Goal: Find specific page/section: Find specific page/section

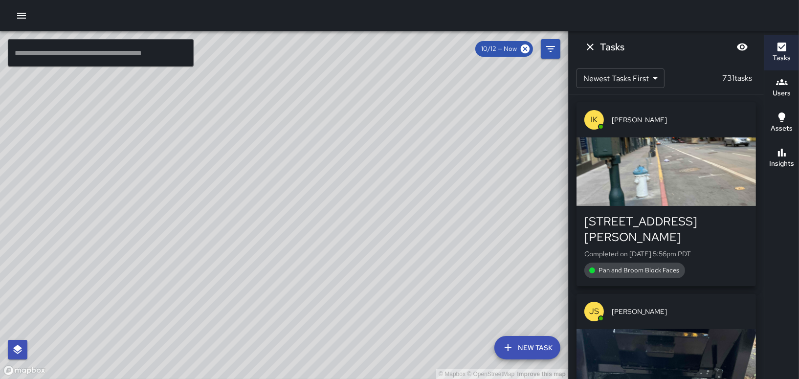
scroll to position [45, 0]
click at [788, 58] on h6 "Tasks" at bounding box center [782, 58] width 18 height 11
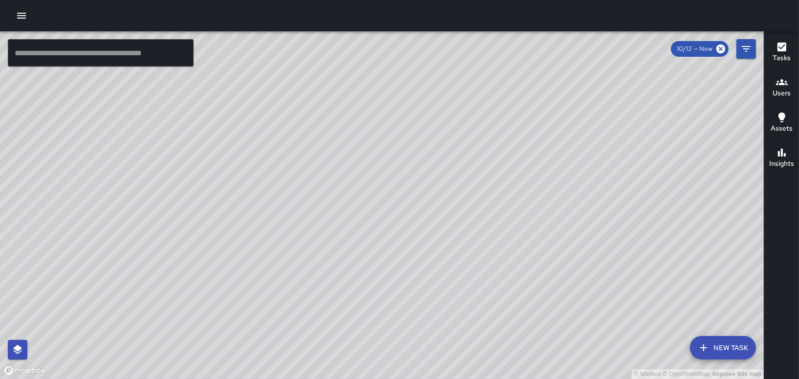
click at [781, 46] on icon "button" at bounding box center [782, 47] width 9 height 9
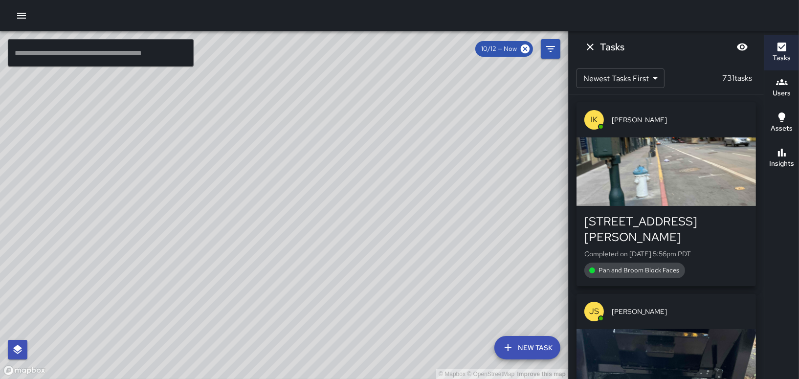
click at [790, 93] on h6 "Users" at bounding box center [782, 93] width 18 height 11
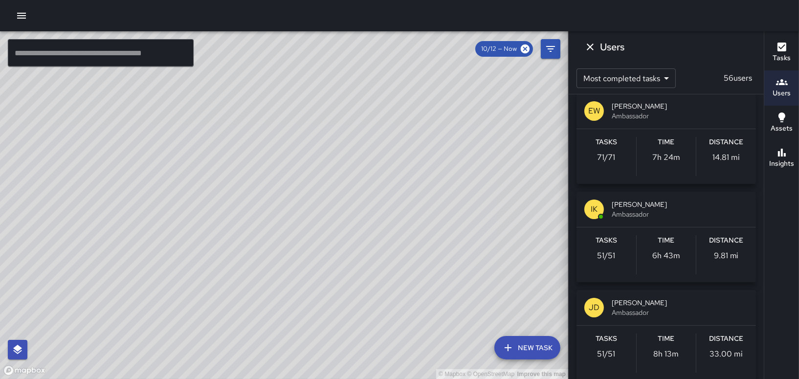
scroll to position [342, 0]
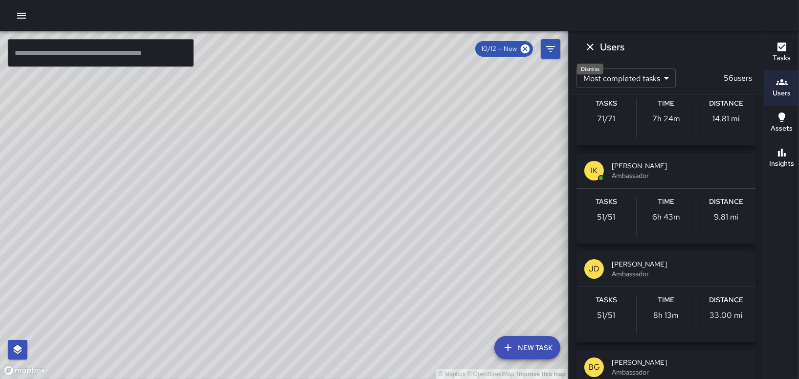
click at [589, 44] on icon "Dismiss" at bounding box center [590, 47] width 12 height 12
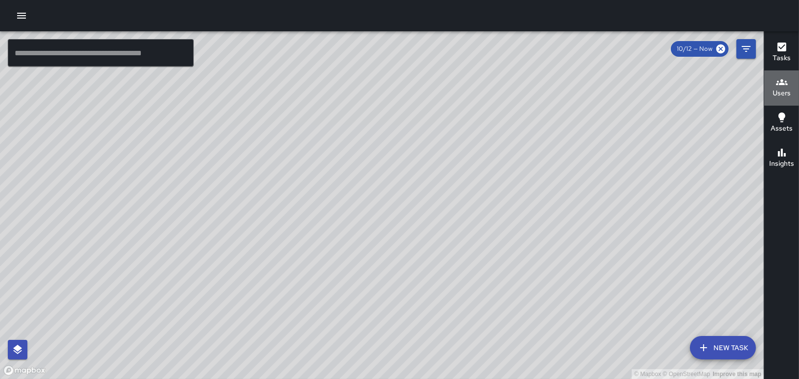
click at [786, 89] on h6 "Users" at bounding box center [782, 93] width 18 height 11
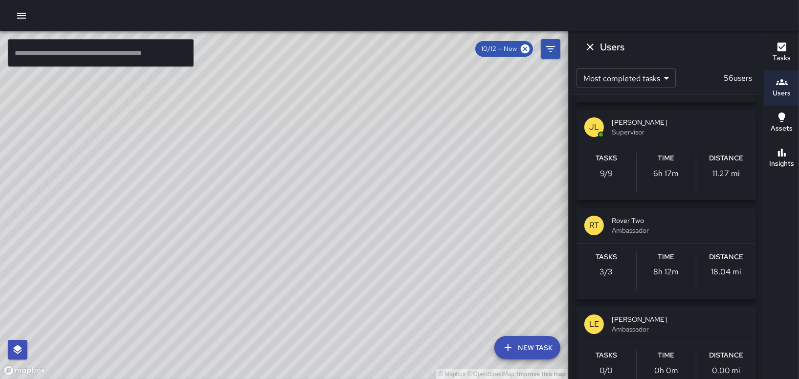
scroll to position [1369, 0]
click at [615, 149] on div "Tasks 9 / 9 Time 6h 17m Distance 11.27 mi" at bounding box center [666, 172] width 179 height 55
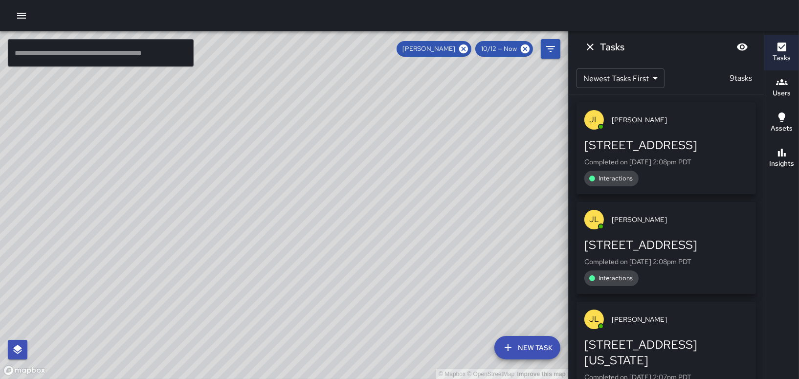
scroll to position [0, 0]
drag, startPoint x: 516, startPoint y: 93, endPoint x: 452, endPoint y: 165, distance: 96.6
click at [452, 165] on div "© Mapbox © OpenStreetMap Improve this map" at bounding box center [284, 205] width 568 height 348
drag, startPoint x: 391, startPoint y: 127, endPoint x: 414, endPoint y: 155, distance: 36.1
click at [414, 155] on div "© Mapbox © OpenStreetMap Improve this map" at bounding box center [284, 205] width 568 height 348
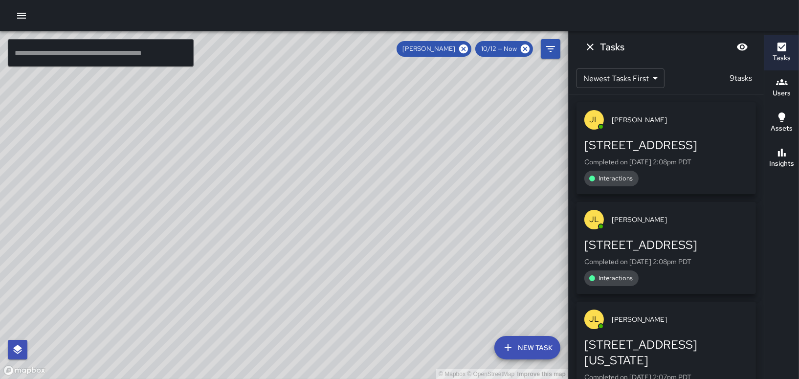
drag, startPoint x: 472, startPoint y: 165, endPoint x: 352, endPoint y: 68, distance: 154.1
click at [352, 68] on div "© Mapbox © OpenStreetMap Improve this map" at bounding box center [284, 205] width 568 height 348
drag, startPoint x: 405, startPoint y: 133, endPoint x: 386, endPoint y: 97, distance: 40.2
click at [386, 97] on div "© Mapbox © OpenStreetMap Improve this map" at bounding box center [284, 205] width 568 height 348
click at [593, 46] on icon "Dismiss" at bounding box center [590, 47] width 12 height 12
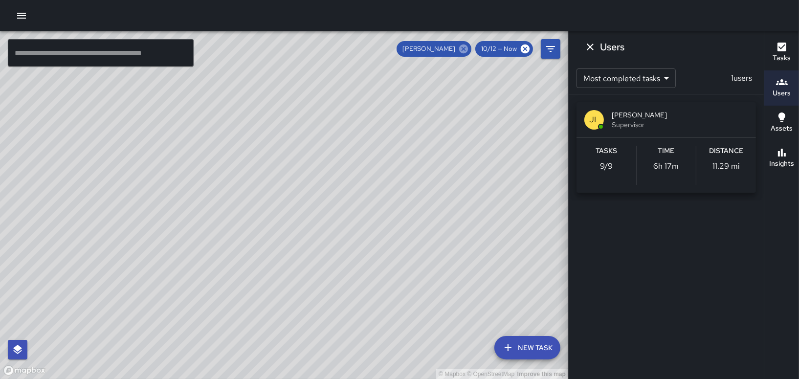
click at [464, 46] on icon at bounding box center [463, 49] width 9 height 9
